Goal: Check status: Check status

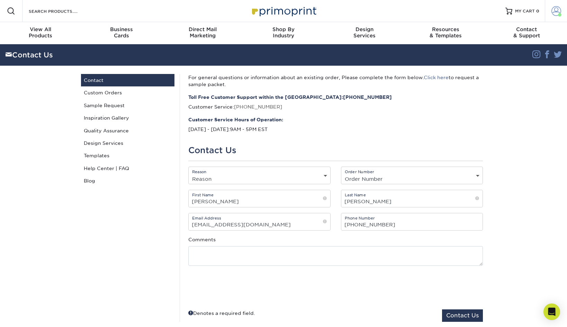
click at [557, 13] on span at bounding box center [556, 11] width 10 height 10
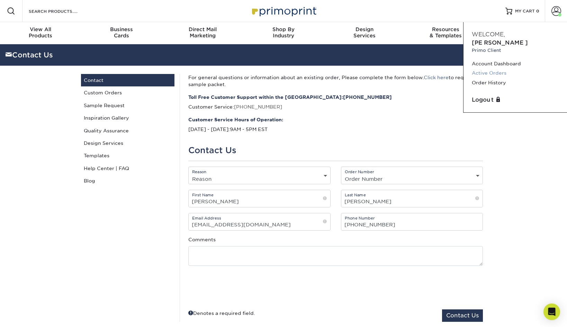
click at [501, 68] on link "Active Orders" at bounding box center [514, 72] width 87 height 9
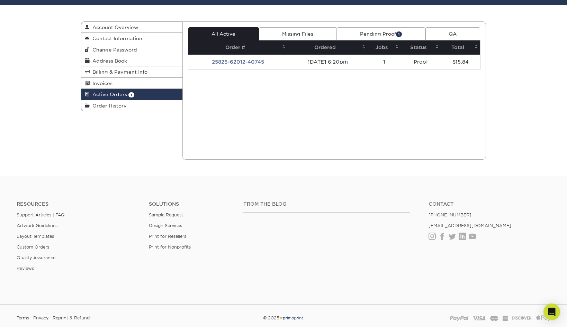
scroll to position [69, 0]
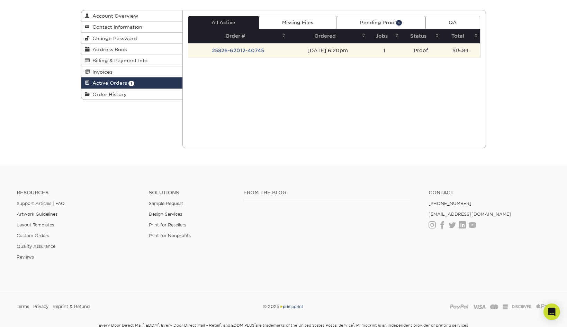
click at [236, 53] on td "25826-62012-40745" at bounding box center [238, 50] width 100 height 15
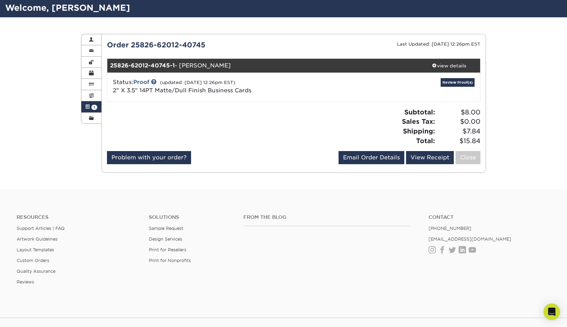
scroll to position [35, 0]
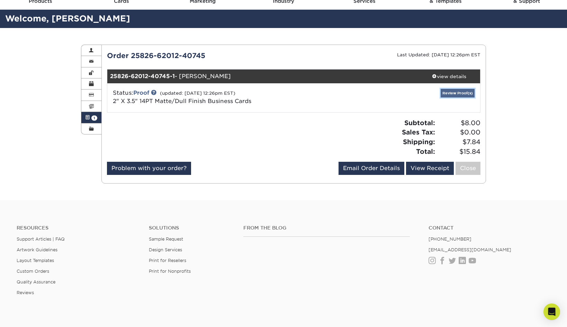
click at [449, 90] on link "Review Proof(s)" at bounding box center [457, 93] width 34 height 9
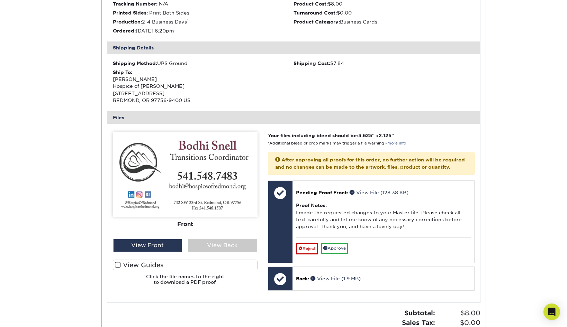
scroll to position [208, 0]
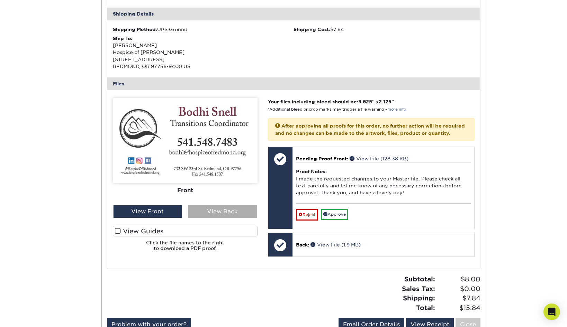
click at [216, 209] on div "View Back" at bounding box center [222, 211] width 69 height 13
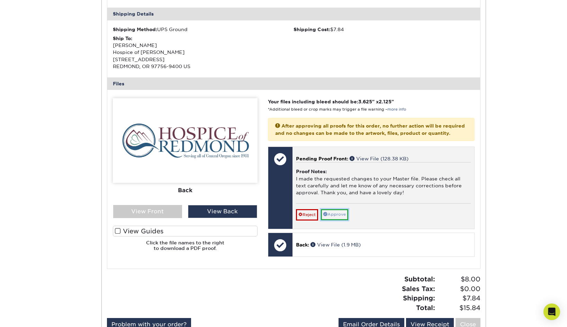
click at [339, 220] on link "Approve" at bounding box center [334, 214] width 27 height 11
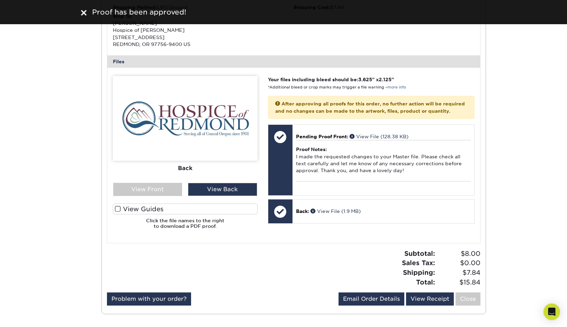
scroll to position [242, 0]
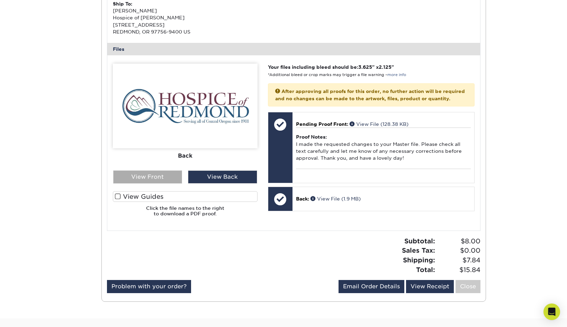
click at [160, 177] on div "View Front" at bounding box center [147, 177] width 69 height 13
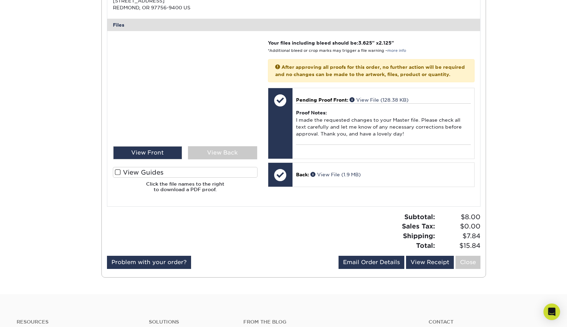
scroll to position [277, 0]
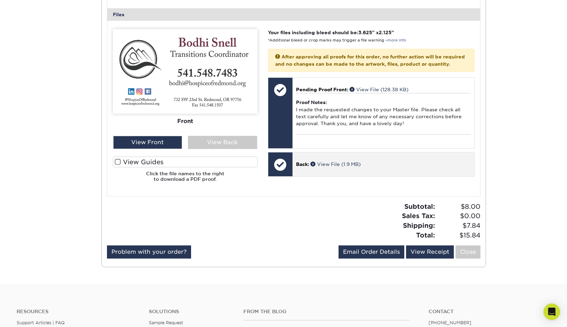
click at [302, 167] on span "Back:" at bounding box center [302, 165] width 13 height 6
click at [314, 166] on span at bounding box center [313, 164] width 7 height 5
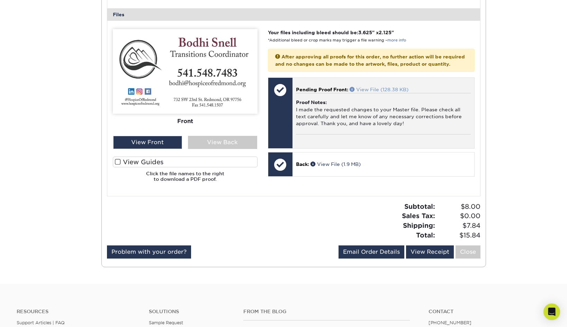
click at [352, 92] on span at bounding box center [352, 89] width 7 height 5
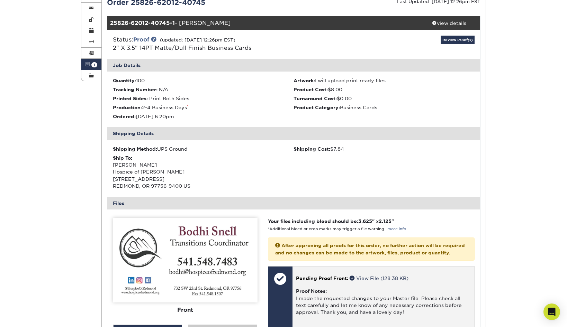
scroll to position [0, 0]
